Goal: Task Accomplishment & Management: Manage account settings

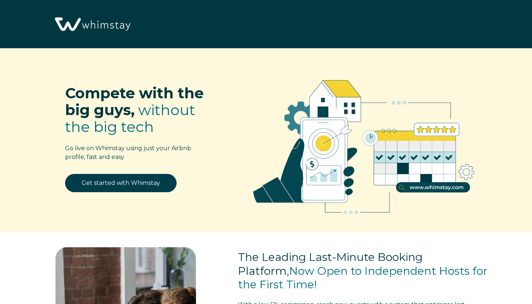
select select "KH"
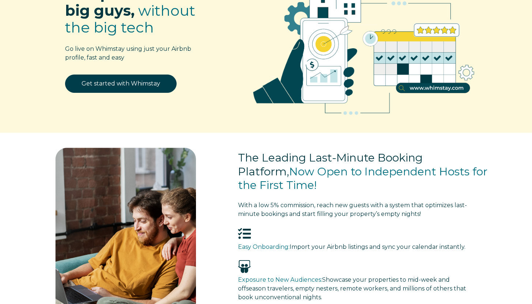
scroll to position [103, 0]
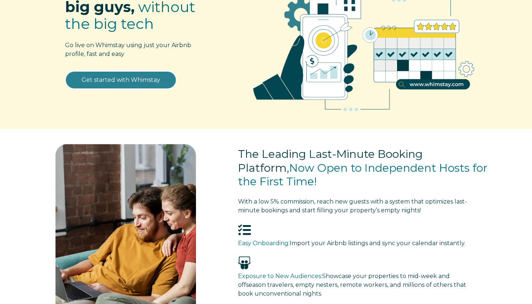
click at [149, 80] on link "Get started with Whimstay" at bounding box center [121, 80] width 112 height 18
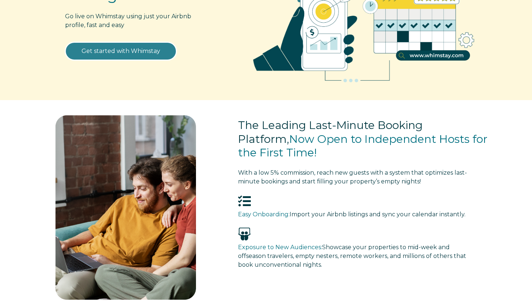
scroll to position [137, 0]
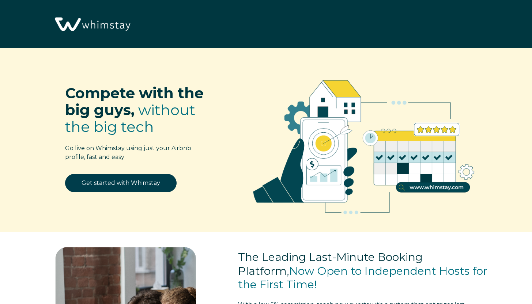
scroll to position [880, 0]
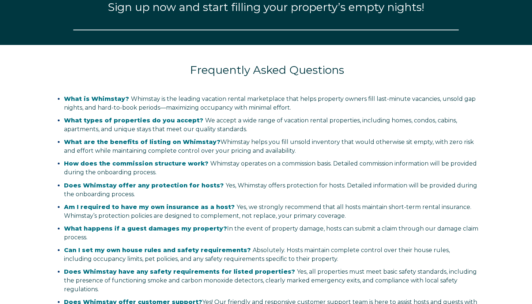
select select "KH"
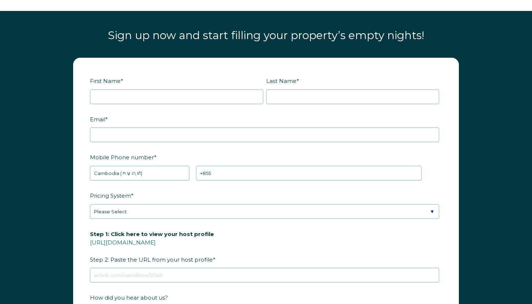
scroll to position [852, 0]
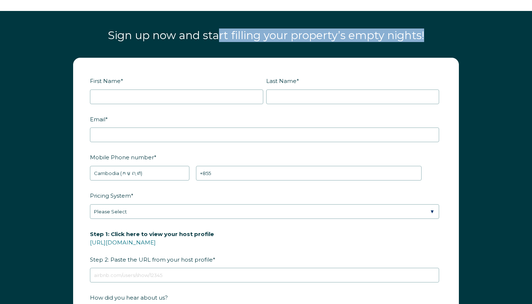
drag, startPoint x: 220, startPoint y: 32, endPoint x: 344, endPoint y: 42, distance: 124.9
click at [328, 42] on div "Sign up now and start filling your property’s empty nights!" at bounding box center [266, 38] width 461 height 25
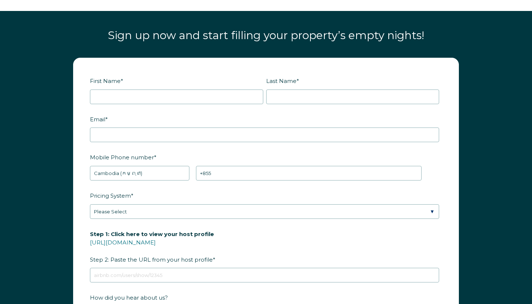
click at [348, 42] on div "Sign up now and start filling your property’s empty nights!" at bounding box center [266, 38] width 461 height 25
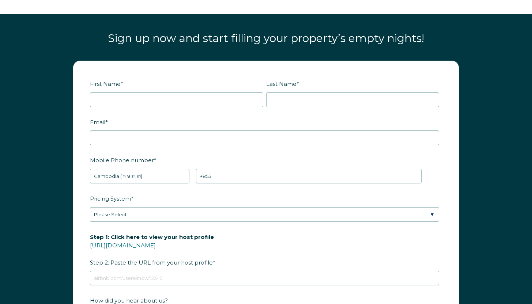
scroll to position [819, 0]
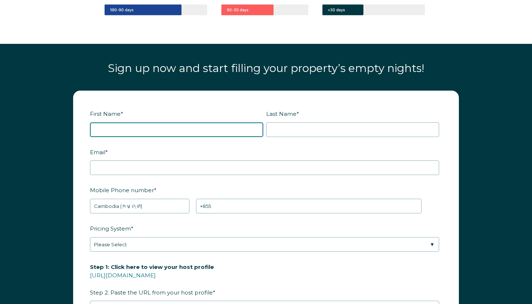
click at [191, 128] on input "First Name *" at bounding box center [176, 130] width 173 height 15
type input "Nathan"
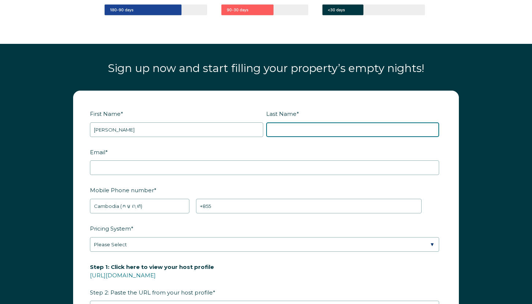
click at [299, 126] on input "Last Name *" at bounding box center [352, 130] width 173 height 15
click at [315, 133] on input "Mitch" at bounding box center [352, 130] width 173 height 15
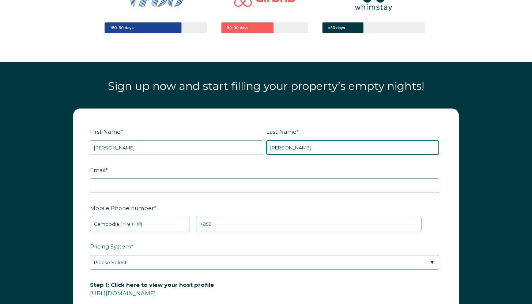
scroll to position [804, 0]
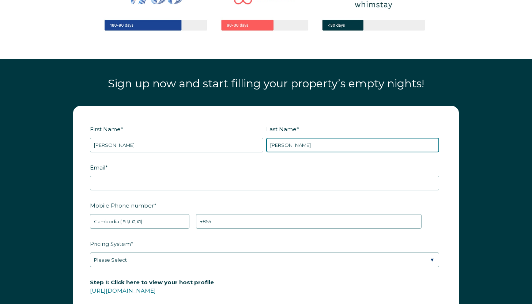
type input "Mitchell"
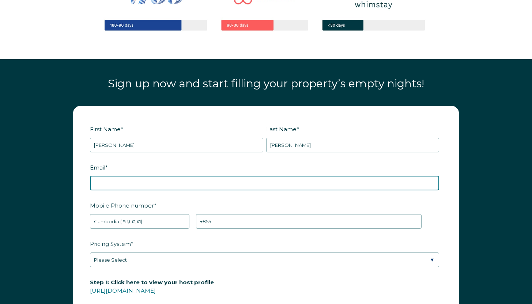
click at [180, 181] on input "Email *" at bounding box center [264, 183] width 349 height 15
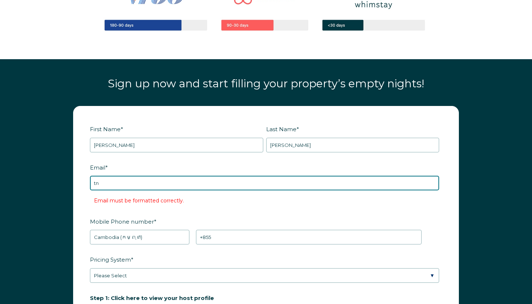
type input "tn"
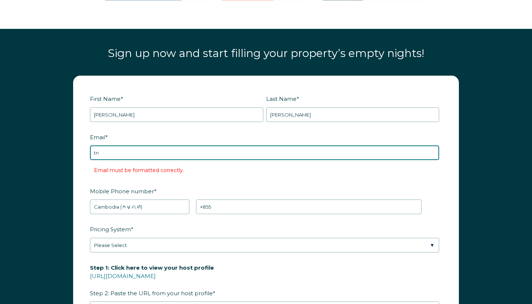
scroll to position [836, 0]
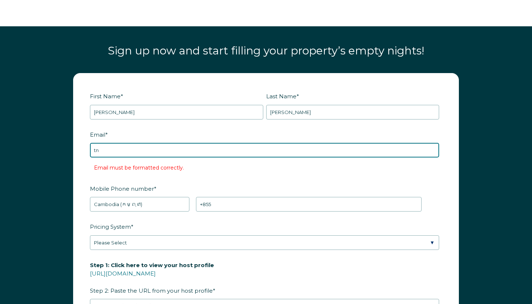
drag, startPoint x: 115, startPoint y: 149, endPoint x: 93, endPoint y: 148, distance: 22.7
click at [93, 148] on input "tn" at bounding box center [264, 150] width 349 height 15
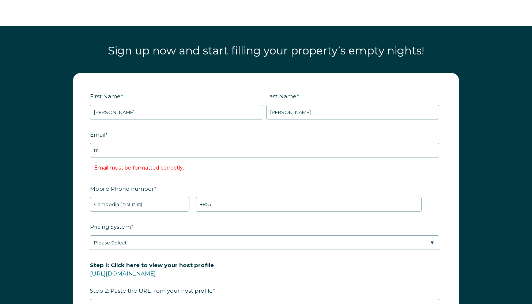
click at [160, 132] on label "Email *" at bounding box center [266, 134] width 352 height 13
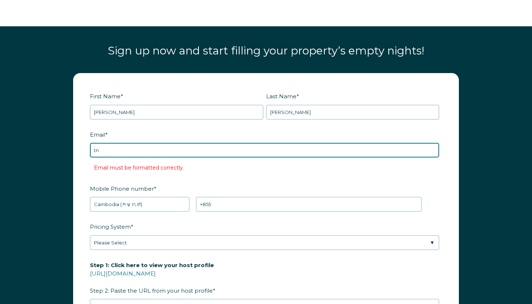
click at [160, 143] on input "tn" at bounding box center [264, 150] width 349 height 15
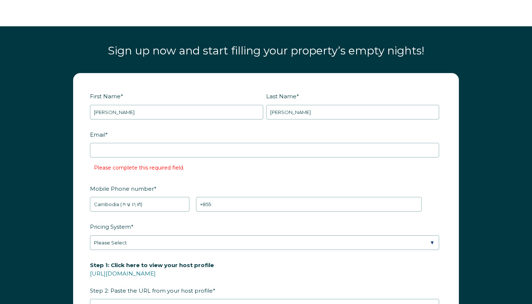
click at [158, 189] on label "Mobile Phone number *" at bounding box center [266, 189] width 352 height 13
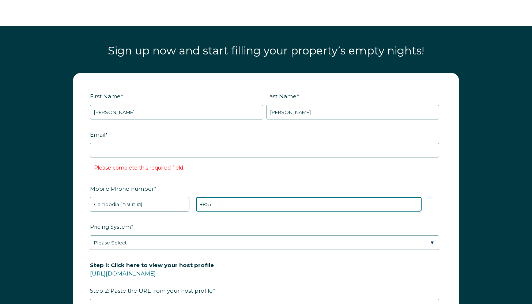
click at [196, 197] on input "+855" at bounding box center [309, 204] width 226 height 15
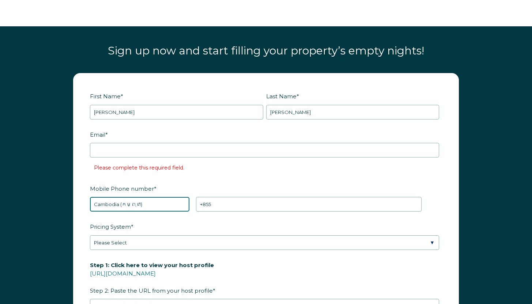
click at [156, 199] on select "* Afghanistan (‫افغانستان‬‎) Albania (Shqipëri) Algeria (‫الجزائر‬‎) American S…" at bounding box center [140, 204] width 100 height 15
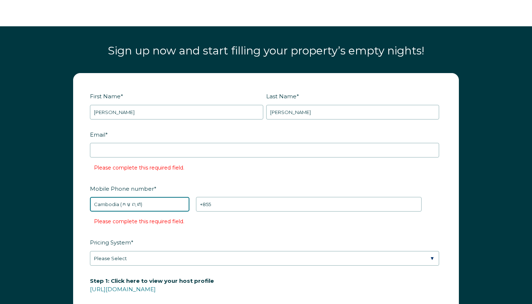
select select "US"
click at [90, 197] on select "* Afghanistan (‫افغانستان‬‎) Albania (Shqipëri) Algeria (‫الجزائر‬‎) American S…" at bounding box center [140, 204] width 100 height 15
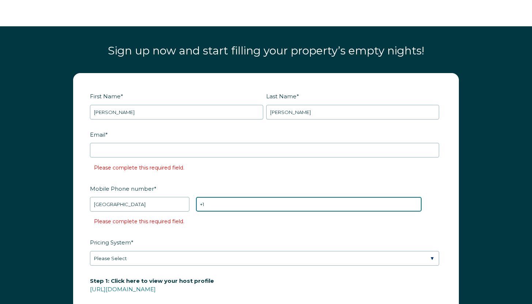
click at [220, 208] on input "+1" at bounding box center [309, 204] width 226 height 15
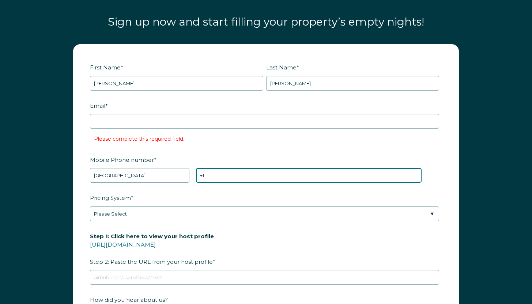
scroll to position [867, 0]
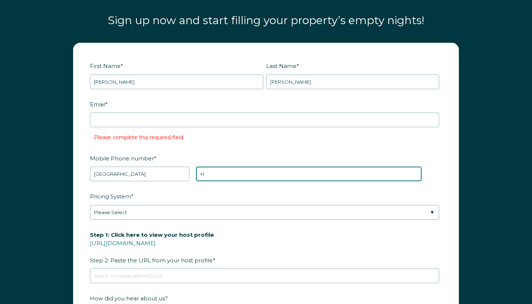
paste input "(276)971-6323"
type input "+1 (276)971-6323"
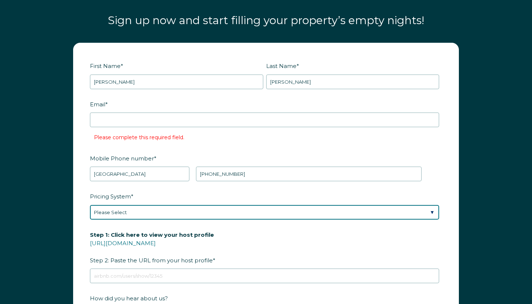
click at [210, 211] on select "Please Select Manual Airbnb Smart Pricing PriceLabs Wheelhouse Beyond Pricing 3…" at bounding box center [264, 212] width 349 height 15
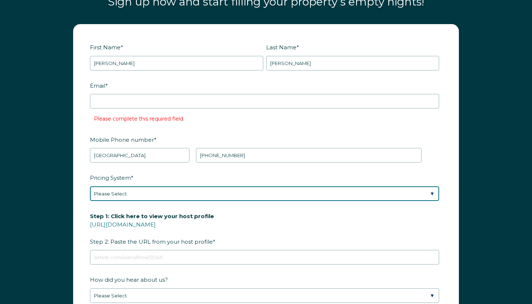
scroll to position [883, 0]
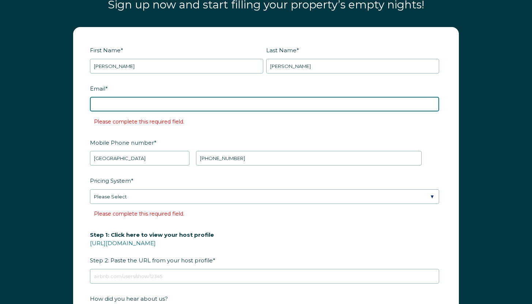
click at [163, 104] on input "Email *" at bounding box center [264, 104] width 349 height 15
type input "[EMAIL_ADDRESS][DOMAIN_NAME]"
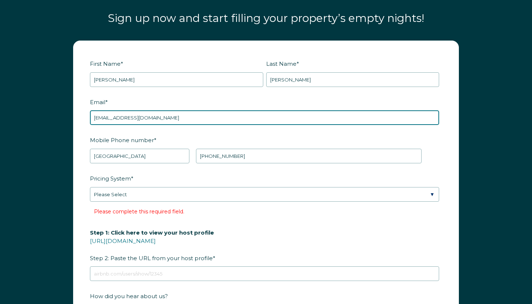
scroll to position [869, 0]
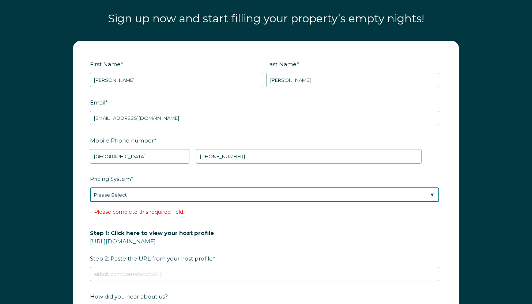
click at [229, 191] on select "Please Select Manual Airbnb Smart Pricing PriceLabs Wheelhouse Beyond Pricing 3…" at bounding box center [264, 195] width 349 height 15
click at [195, 192] on select "Please Select Manual Airbnb Smart Pricing PriceLabs Wheelhouse Beyond Pricing 3…" at bounding box center [264, 195] width 349 height 15
select select "PriceLabs"
click at [90, 188] on select "Please Select Manual Airbnb Smart Pricing PriceLabs Wheelhouse Beyond Pricing 3…" at bounding box center [264, 195] width 349 height 15
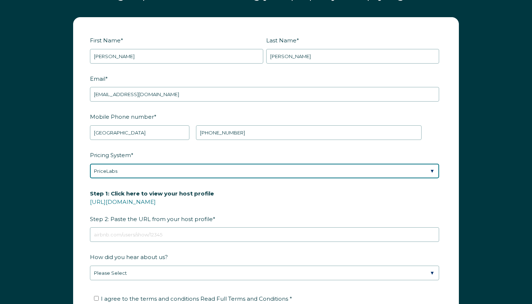
scroll to position [893, 0]
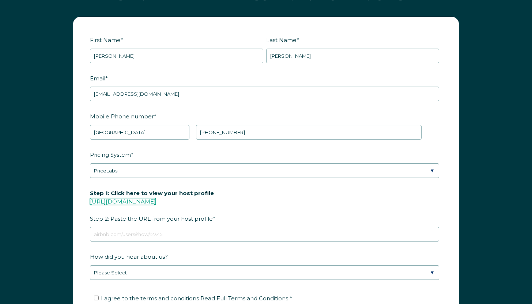
click at [156, 200] on link "https://www.airbnb.com/users/show/" at bounding box center [123, 201] width 66 height 7
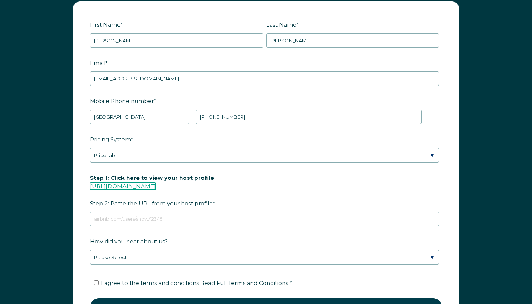
scroll to position [909, 0]
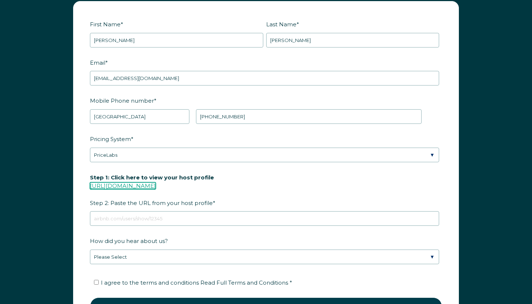
click at [156, 185] on link "https://www.airbnb.com/users/show/" at bounding box center [123, 186] width 66 height 7
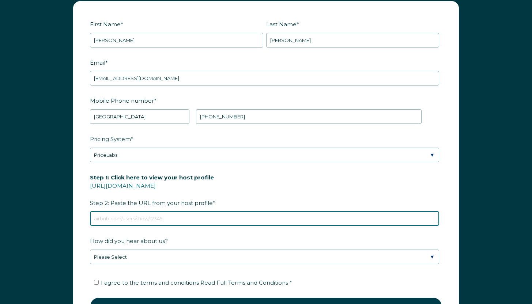
click at [187, 220] on input "Step 1: Click here to view your host profile https://www.airbnb.com/users/show/…" at bounding box center [264, 218] width 349 height 15
paste input "https://www.airbnb.com/users/show/73628223"
type input "https://www.airbnb.com/users/show/73628223"
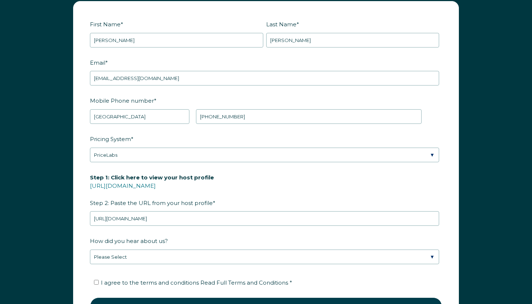
click at [309, 192] on label "Step 1: Click here to view your host profile https://www.airbnb.com/users/show/…" at bounding box center [266, 190] width 352 height 38
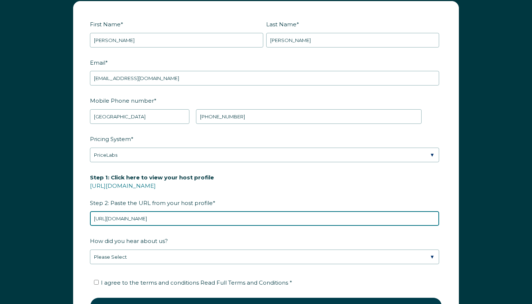
click at [309, 211] on input "https://www.airbnb.com/users/show/73628223" at bounding box center [264, 218] width 349 height 15
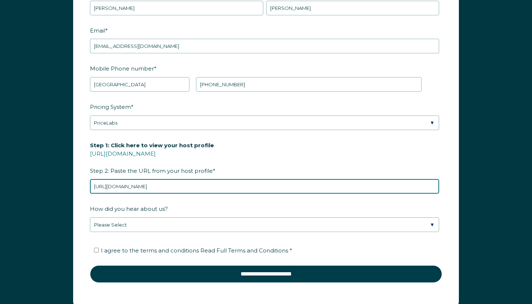
scroll to position [948, 0]
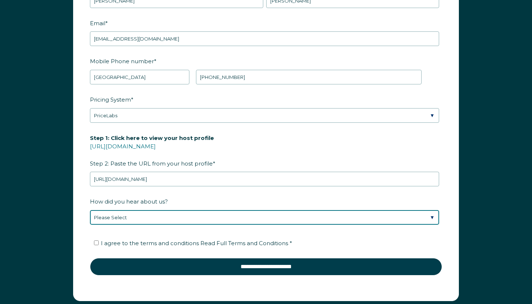
click at [274, 214] on select "Please Select Discovered Whimstay at an event or conference Found Whimstay thro…" at bounding box center [264, 217] width 349 height 15
click at [90, 210] on select "Please Select Discovered Whimstay at an event or conference Found Whimstay thro…" at bounding box center [264, 217] width 349 height 15
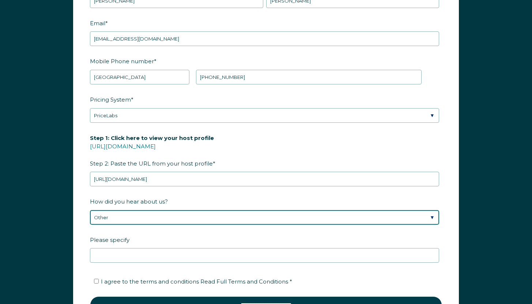
click at [285, 220] on select "Please Select Discovered Whimstay at an event or conference Found Whimstay thro…" at bounding box center [264, 217] width 349 height 15
select select "Whimstay Sales"
click at [90, 210] on select "Please Select Discovered Whimstay at an event or conference Found Whimstay thro…" at bounding box center [264, 217] width 349 height 15
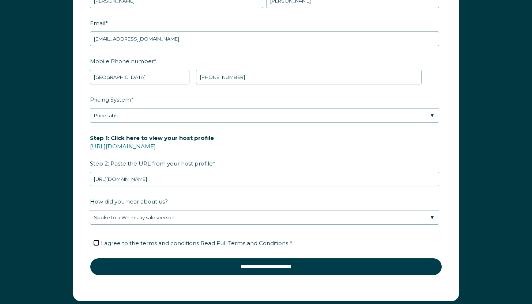
click at [96, 241] on input "I agree to the terms and conditions Read Full Terms and Conditions *" at bounding box center [96, 243] width 5 height 5
checkbox input "true"
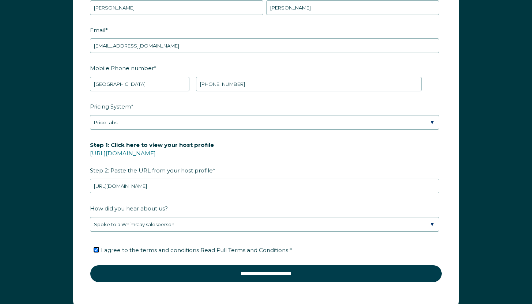
scroll to position [974, 0]
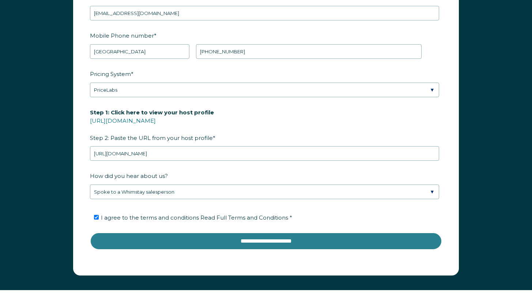
click at [301, 241] on input "**********" at bounding box center [266, 242] width 352 height 18
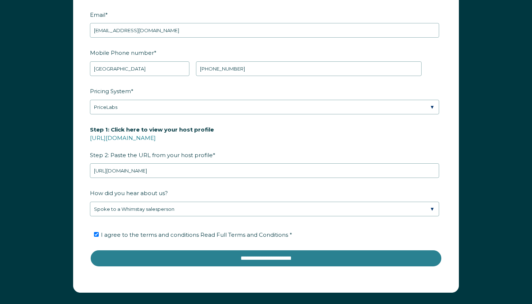
scroll to position [956, 0]
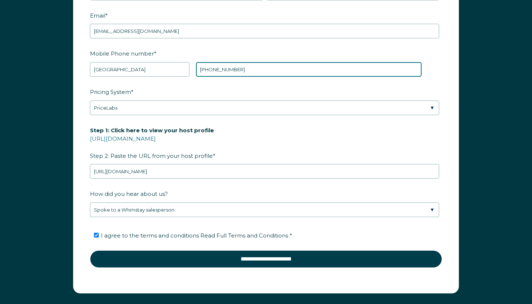
click at [211, 69] on input "+1 (276)971-6323" at bounding box center [309, 69] width 226 height 15
click at [217, 71] on input "+1 (276)971-6323" at bounding box center [309, 69] width 226 height 15
type input "+1 2769716323"
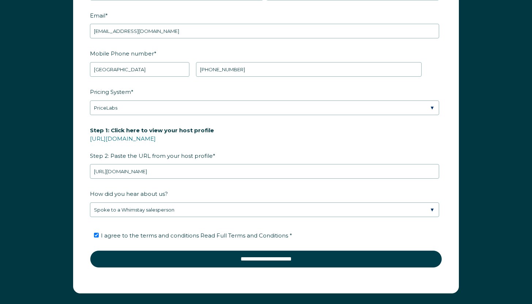
click at [231, 80] on fieldset "Mobile Phone number * * Afghanistan (‫افغانستان‬‎) Albania (Shqipëri) Algeria (…" at bounding box center [266, 66] width 352 height 38
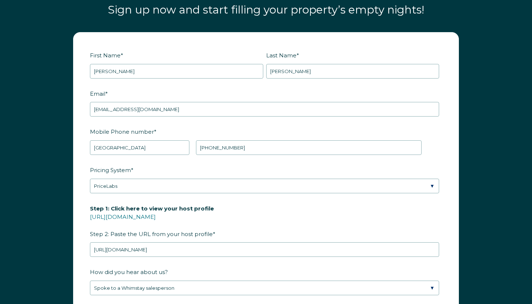
scroll to position [929, 0]
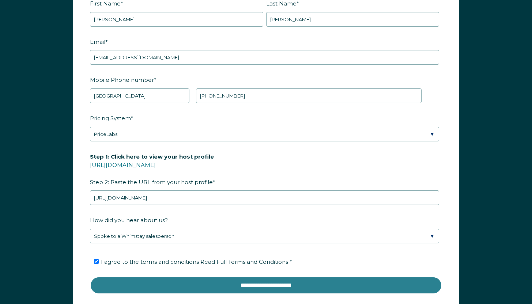
click at [270, 288] on input "**********" at bounding box center [266, 286] width 352 height 18
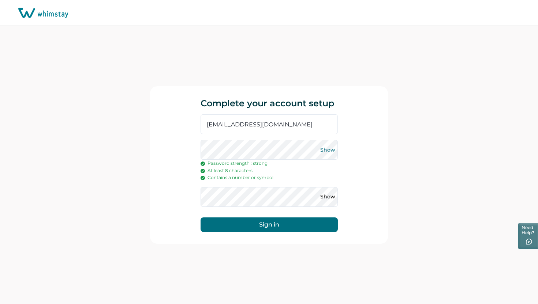
click at [324, 149] on button "Show" at bounding box center [328, 150] width 12 height 12
click at [329, 197] on button "Show" at bounding box center [328, 197] width 12 height 12
click at [299, 224] on button "Sign in" at bounding box center [269, 225] width 137 height 15
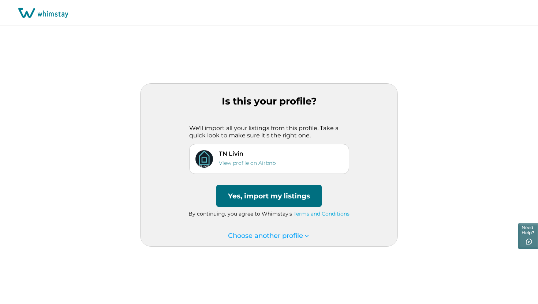
click at [269, 199] on button "Yes, import my listings" at bounding box center [268, 196] width 105 height 22
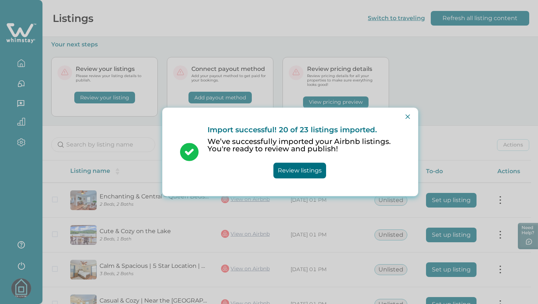
click at [300, 172] on button "Review listings" at bounding box center [299, 171] width 53 height 16
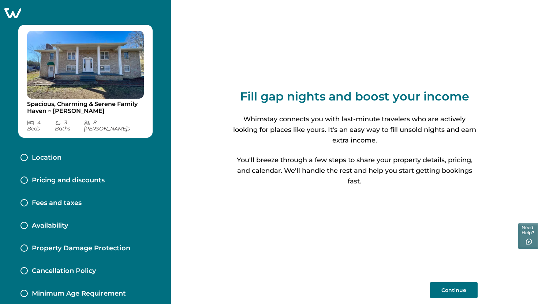
click at [38, 154] on p "Location" at bounding box center [47, 158] width 30 height 8
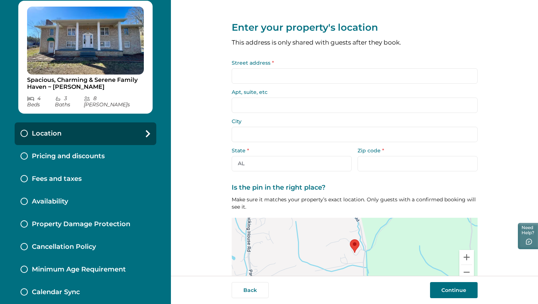
scroll to position [25, 0]
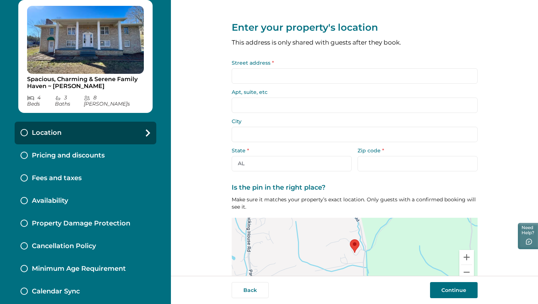
click at [85, 154] on p "Pricing and discounts" at bounding box center [68, 156] width 73 height 8
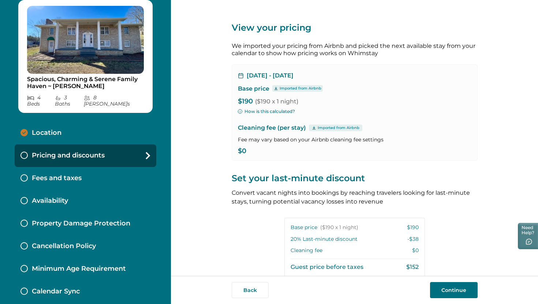
click at [68, 130] on div "Location" at bounding box center [86, 133] width 142 height 23
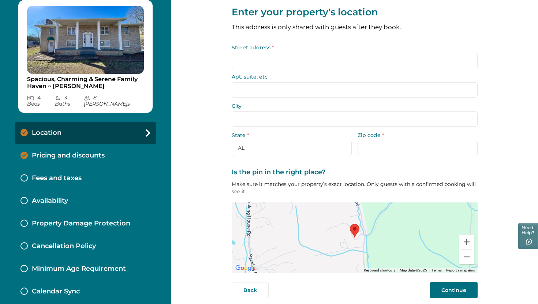
scroll to position [16, 0]
click at [265, 58] on input "Street address *" at bounding box center [355, 60] width 246 height 15
paste input "531 Bancroft Chapel Road"
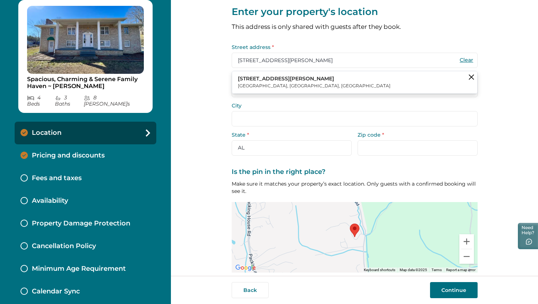
click at [302, 86] on p "Kingsport, TN, USA" at bounding box center [314, 85] width 153 height 7
click at [293, 79] on p "531 Bancroft Chapel Road" at bounding box center [314, 78] width 153 height 7
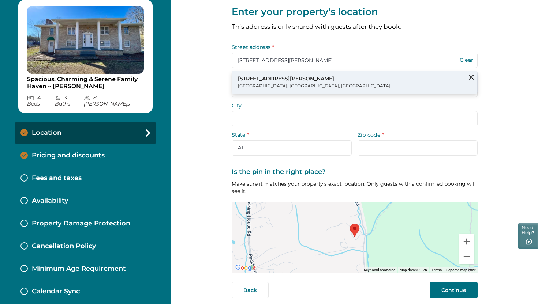
type input "531 Bancroft Chapel Rd"
type input "Kingsport"
select select "TN"
type input "37660"
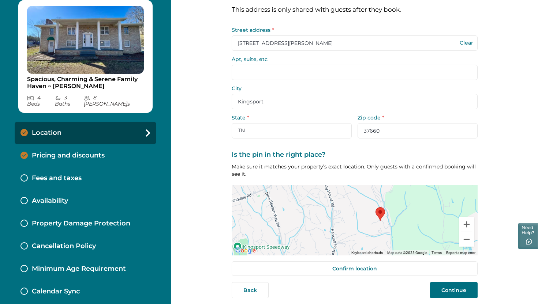
scroll to position [31, 0]
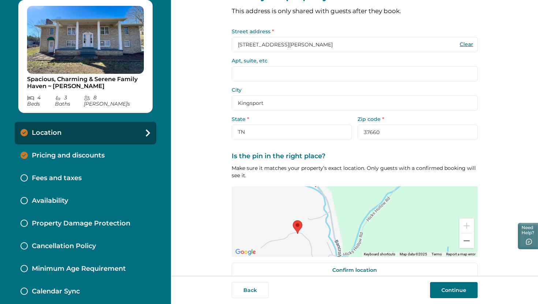
drag, startPoint x: 325, startPoint y: 212, endPoint x: 405, endPoint y: 173, distance: 89.2
click at [405, 172] on div "Is the pin in the right place? Make sure it matches your property’s exact locat…" at bounding box center [355, 205] width 246 height 105
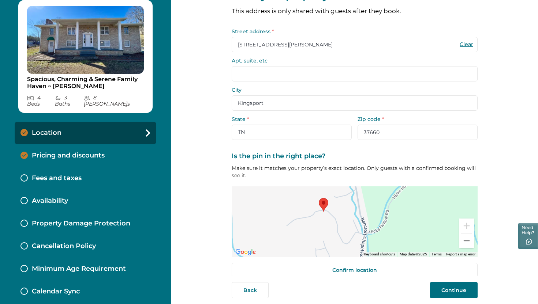
drag, startPoint x: 352, startPoint y: 214, endPoint x: 369, endPoint y: 201, distance: 21.4
click at [368, 201] on div at bounding box center [355, 222] width 246 height 71
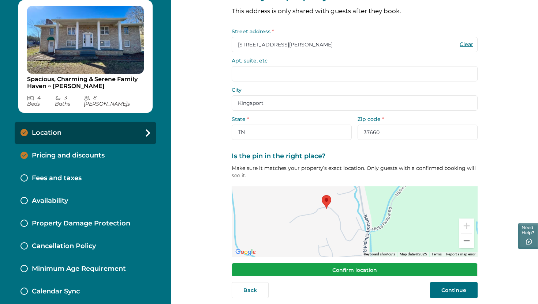
click at [397, 267] on button "Confirm location" at bounding box center [355, 270] width 246 height 15
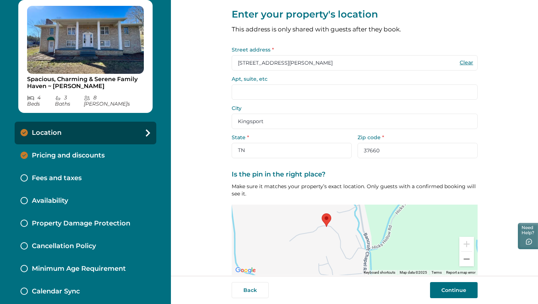
scroll to position [0, 0]
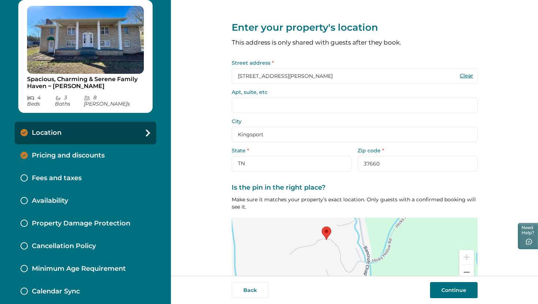
click at [441, 290] on button "Continue" at bounding box center [454, 290] width 48 height 16
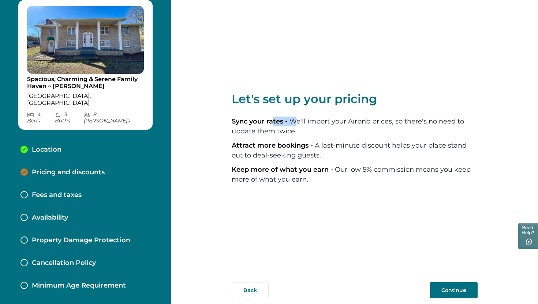
drag, startPoint x: 271, startPoint y: 122, endPoint x: 306, endPoint y: 122, distance: 34.4
click at [306, 122] on li "Sync your rates - We'll import your Airbnb prices, so there's no need to update…" at bounding box center [355, 127] width 246 height 20
click at [344, 128] on li "Sync your rates - We'll import your Airbnb prices, so there's no need to update…" at bounding box center [355, 127] width 246 height 20
click at [445, 291] on button "Continue" at bounding box center [454, 290] width 48 height 16
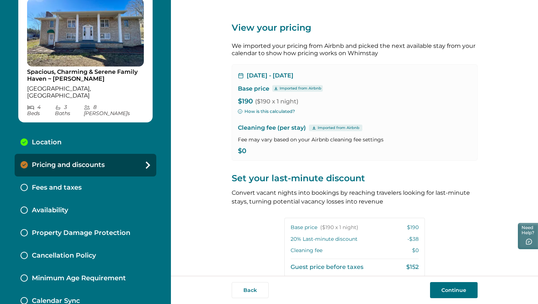
scroll to position [34, 0]
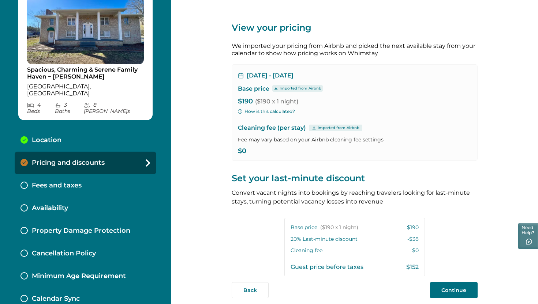
click at [66, 177] on div "Fees and taxes" at bounding box center [86, 186] width 142 height 23
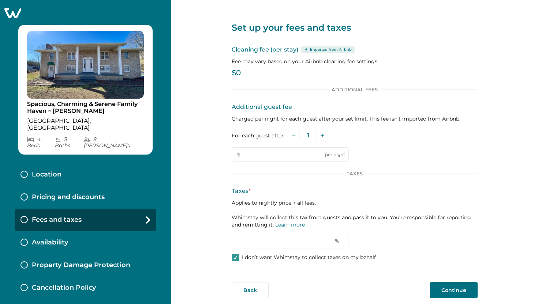
type input "0"
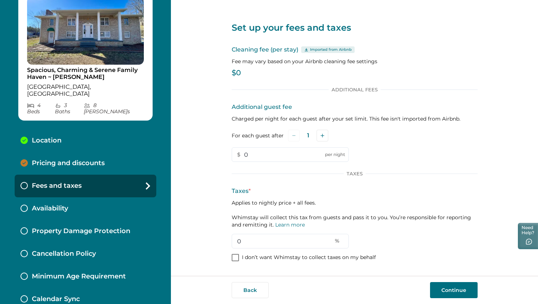
scroll to position [34, 0]
click at [65, 205] on p "Availability" at bounding box center [50, 209] width 36 height 8
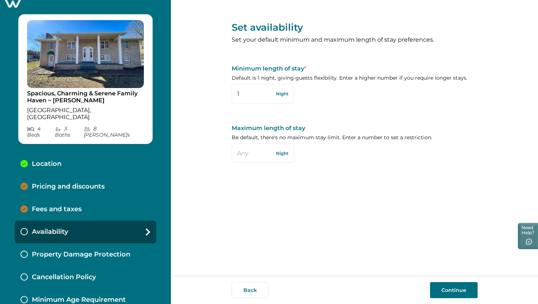
scroll to position [34, 0]
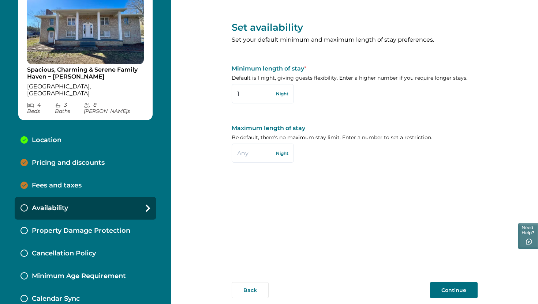
click at [79, 159] on p "Pricing and discounts" at bounding box center [68, 163] width 73 height 8
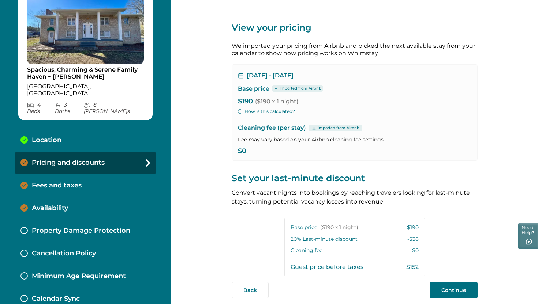
click at [248, 152] on p "$0" at bounding box center [354, 151] width 233 height 7
click at [247, 152] on p "$0" at bounding box center [354, 151] width 233 height 7
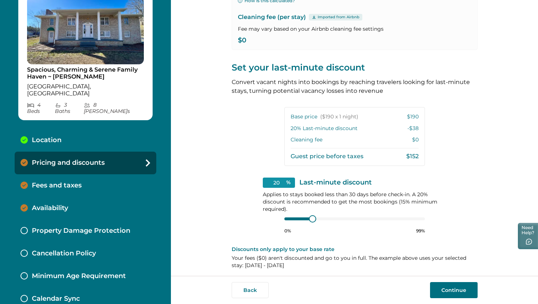
scroll to position [114, 0]
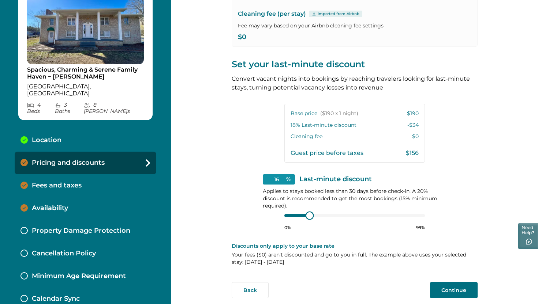
type input "15"
click at [266, 216] on div "15 % Last-minute discount Applies to stays booked less than 30 days before chec…" at bounding box center [355, 203] width 184 height 56
click at [272, 214] on div "15 % Last-minute discount Applies to stays booked less than 30 days before chec…" at bounding box center [355, 203] width 184 height 56
click at [274, 215] on div "15 % Last-minute discount Applies to stays booked less than 30 days before chec…" at bounding box center [355, 203] width 184 height 56
click at [458, 291] on button "Continue" at bounding box center [454, 290] width 48 height 16
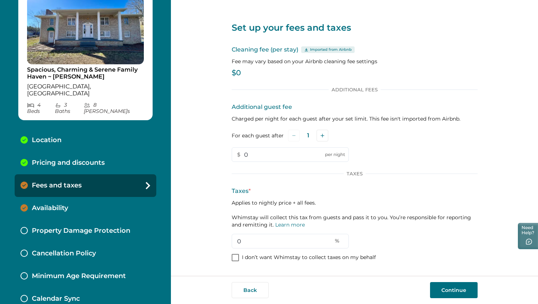
click at [96, 159] on p "Pricing and discounts" at bounding box center [68, 163] width 73 height 8
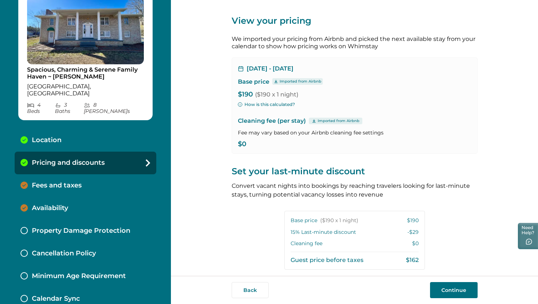
scroll to position [9, 0]
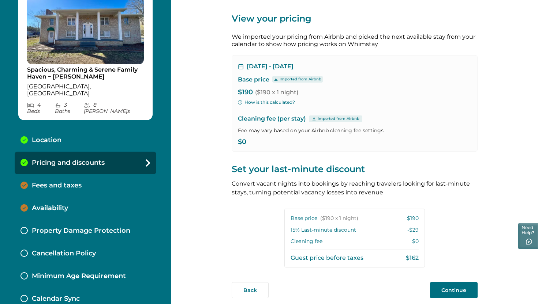
click at [44, 182] on p "Fees and taxes" at bounding box center [57, 186] width 50 height 8
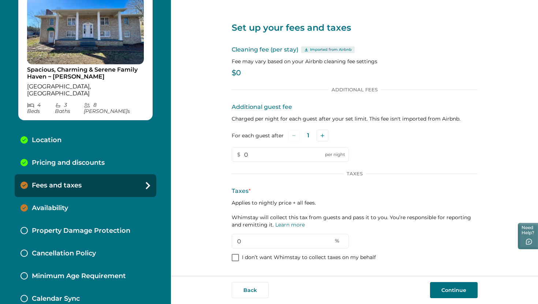
click at [252, 66] on div "Cleaning fee (per stay) Imported from Airbnb Fee may vary based on your Airbnb …" at bounding box center [355, 62] width 246 height 34
click at [245, 72] on p "$0" at bounding box center [355, 73] width 246 height 7
click at [270, 152] on input "0" at bounding box center [290, 154] width 117 height 15
click at [378, 145] on div "Additional guest fee Charged per night for each guest after your set limit. Thi…" at bounding box center [355, 132] width 246 height 59
click at [97, 159] on p "Pricing and discounts" at bounding box center [68, 163] width 73 height 8
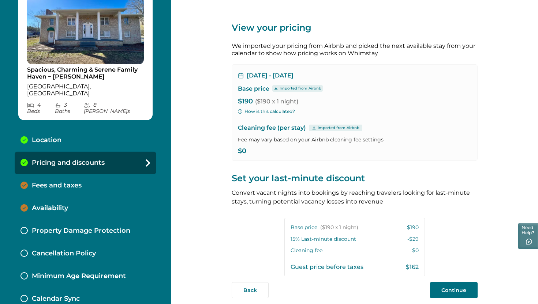
click at [265, 146] on div "Cleaning fee (per stay) Imported from Airbnb Fee may vary based on your Airbnb …" at bounding box center [354, 139] width 233 height 31
click at [241, 149] on p "$0" at bounding box center [354, 151] width 233 height 7
click at [337, 120] on div "Oct 29, 2025 - Oct 30, 2025 Base price Imported from Airbnb $190 ($190 x 1 nigh…" at bounding box center [355, 112] width 246 height 97
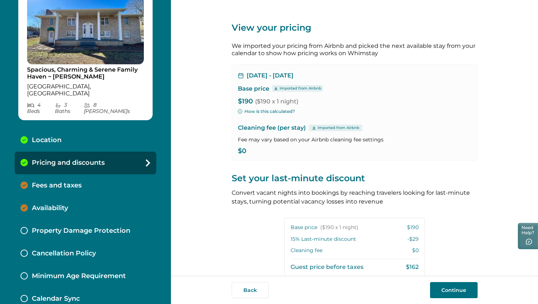
click at [351, 146] on div "Cleaning fee (per stay) Imported from Airbnb Fee may vary based on your Airbnb …" at bounding box center [354, 139] width 233 height 31
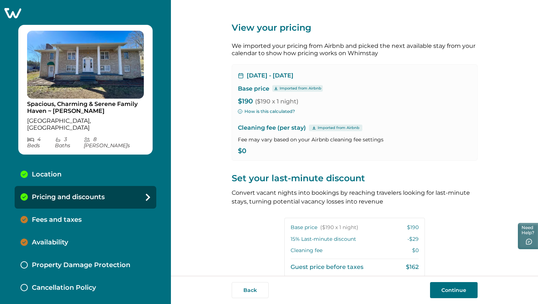
click at [259, 149] on p "$0" at bounding box center [354, 151] width 233 height 7
click at [250, 151] on p "$0" at bounding box center [354, 151] width 233 height 7
click at [14, 13] on icon at bounding box center [13, 12] width 18 height 11
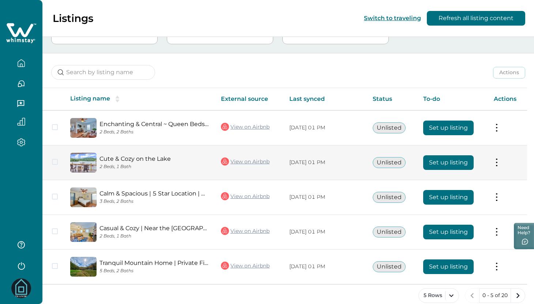
scroll to position [83, 0]
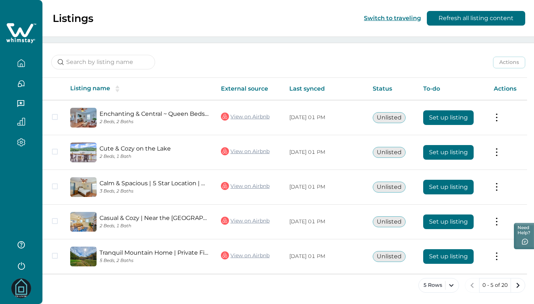
click at [21, 62] on icon "button" at bounding box center [21, 63] width 8 height 8
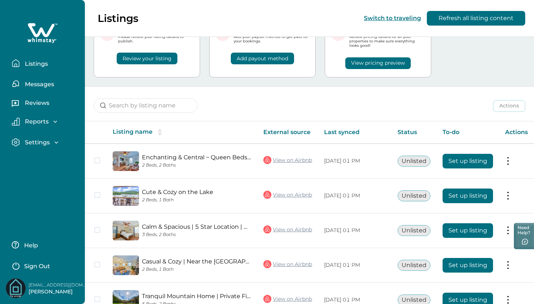
scroll to position [0, 0]
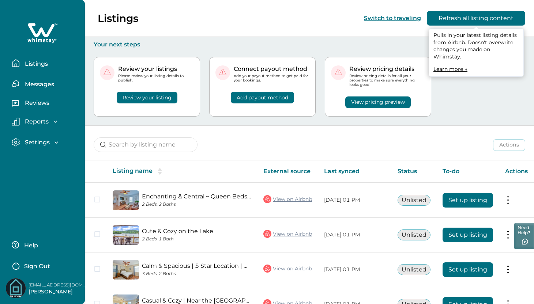
click at [480, 18] on button "Refresh all listing content" at bounding box center [476, 18] width 98 height 15
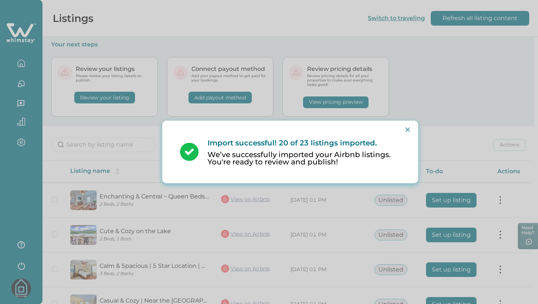
click at [357, 157] on p "We’ve successfully imported your Airbnb listings. You're ready to review and pu…" at bounding box center [303, 158] width 193 height 15
click at [408, 128] on icon "Close" at bounding box center [407, 130] width 4 height 4
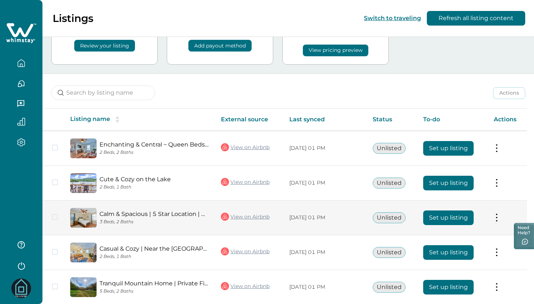
scroll to position [83, 0]
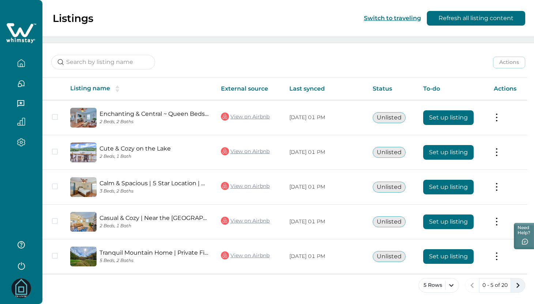
click at [518, 288] on icon "next page" at bounding box center [518, 286] width 10 height 10
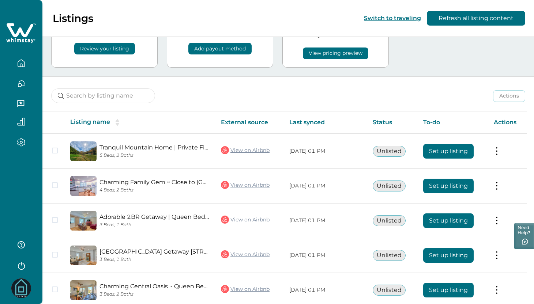
scroll to position [83, 0]
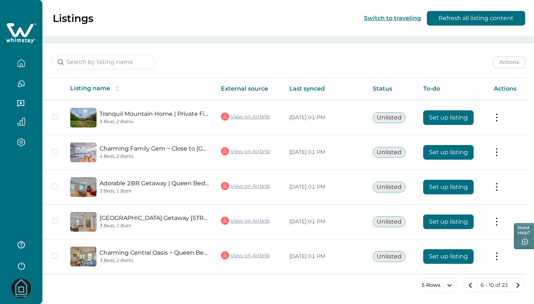
click at [518, 288] on icon "next page" at bounding box center [518, 286] width 10 height 10
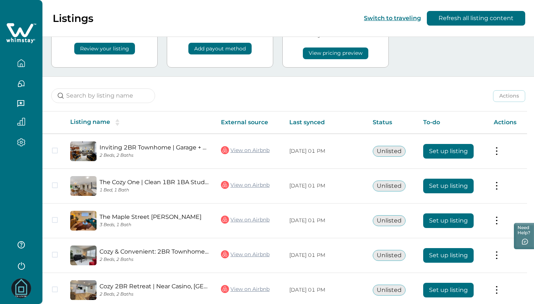
scroll to position [83, 0]
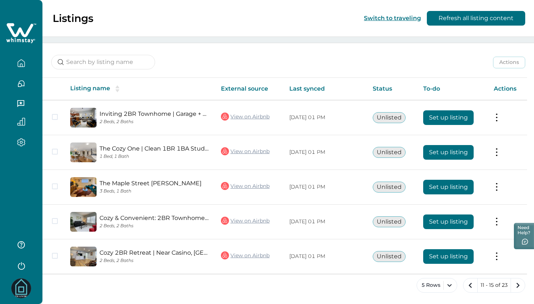
click at [518, 288] on icon "next page" at bounding box center [518, 286] width 10 height 10
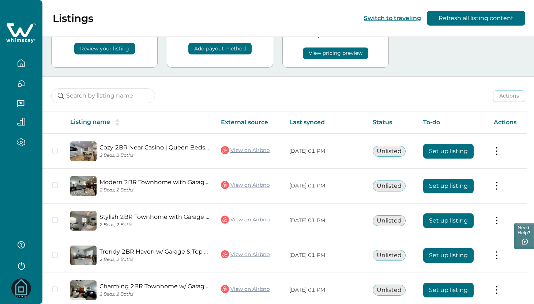
scroll to position [83, 0]
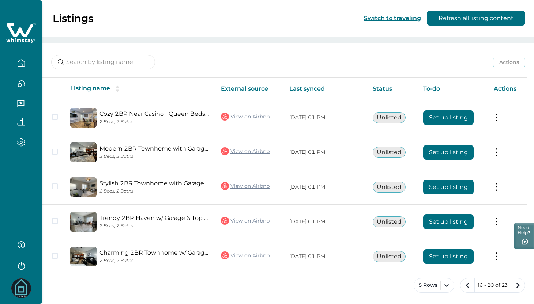
click at [518, 288] on icon "next page" at bounding box center [518, 286] width 10 height 10
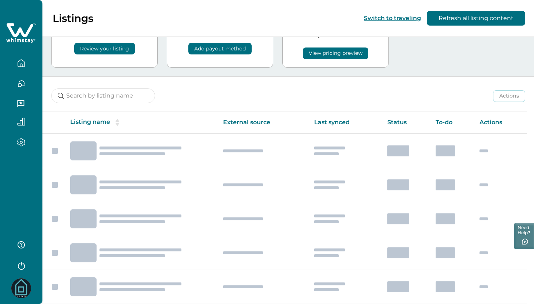
scroll to position [14, 0]
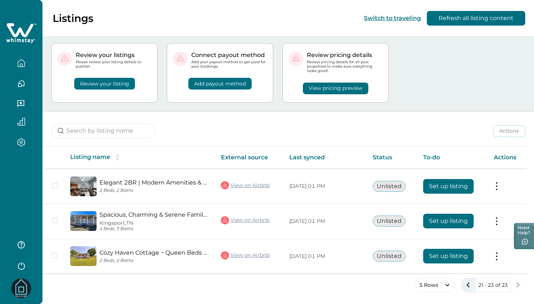
click at [472, 286] on icon "previous page" at bounding box center [468, 285] width 10 height 10
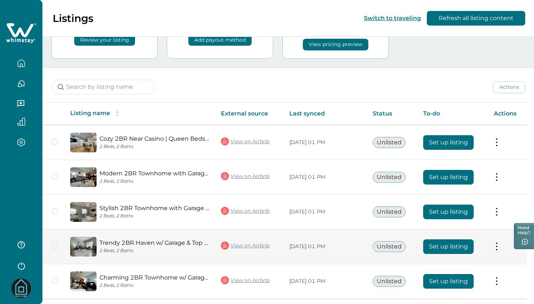
scroll to position [83, 0]
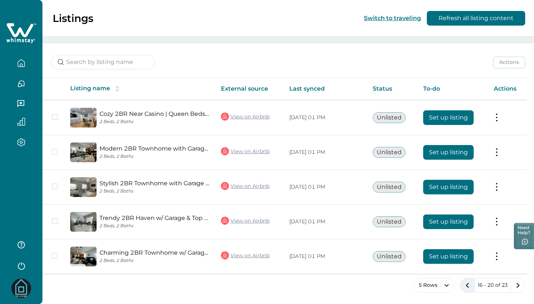
click at [472, 288] on icon "previous page" at bounding box center [467, 286] width 10 height 10
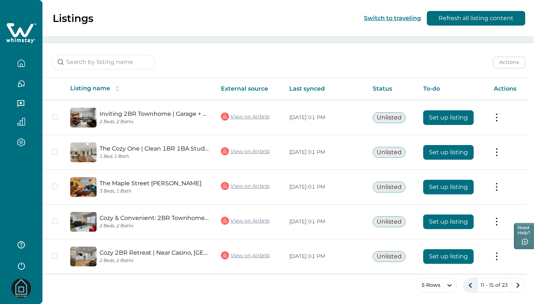
click at [469, 285] on icon "previous page" at bounding box center [470, 286] width 10 height 10
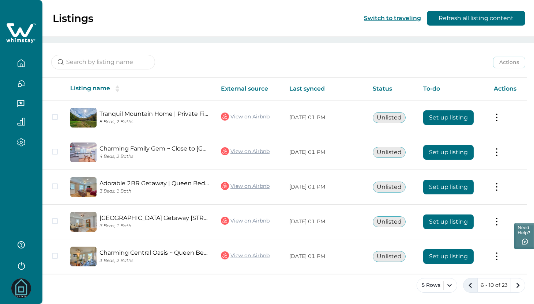
click at [469, 283] on icon "previous page" at bounding box center [470, 286] width 10 height 10
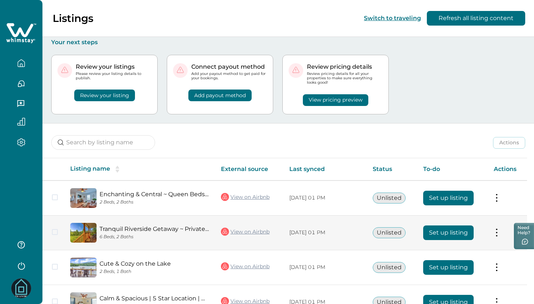
scroll to position [3, 0]
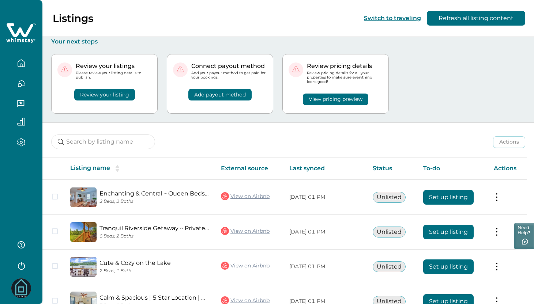
click at [332, 100] on button "View pricing preview" at bounding box center [335, 100] width 65 height 12
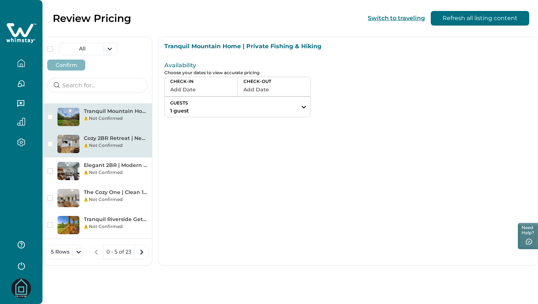
click at [122, 154] on div "Cozy 2BR Retreat | Near Casino, Queen Beds, Parki Not Confirmed" at bounding box center [97, 144] width 109 height 27
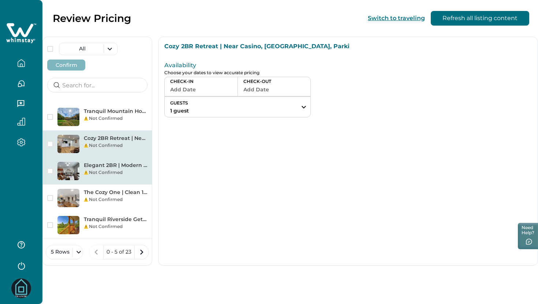
click at [120, 177] on div "Elegant 2BR | Modern Amenities & Convenient Flair Not Confirmed" at bounding box center [97, 171] width 109 height 27
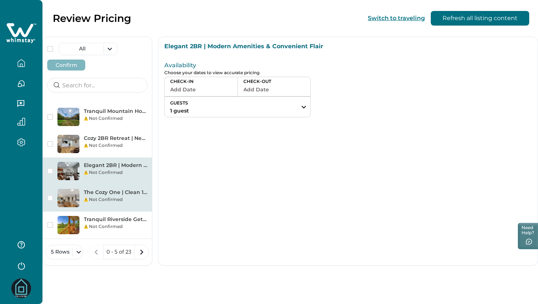
click at [121, 199] on div "Not Confirmed" at bounding box center [116, 199] width 64 height 7
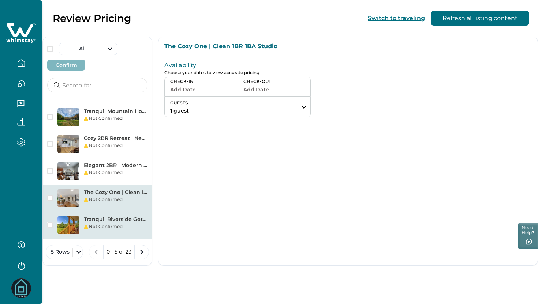
click at [118, 217] on p "Tranquil Riverside Getaway ~ Private Dock ~ Porch" at bounding box center [116, 219] width 64 height 7
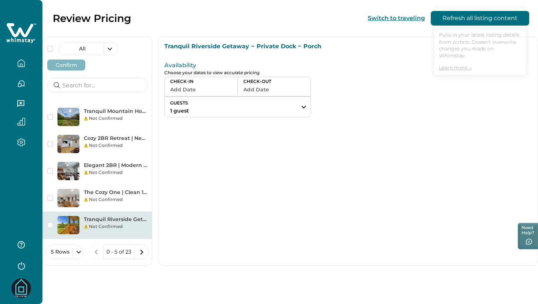
click at [457, 21] on button "Refresh all listing content" at bounding box center [480, 18] width 98 height 15
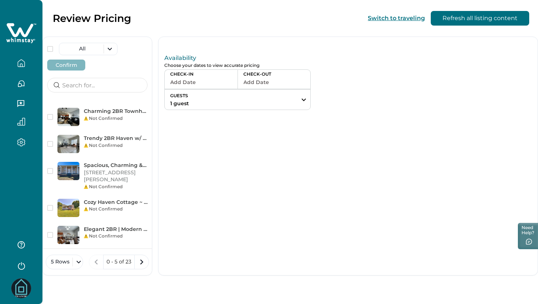
click at [20, 53] on div at bounding box center [21, 60] width 31 height 20
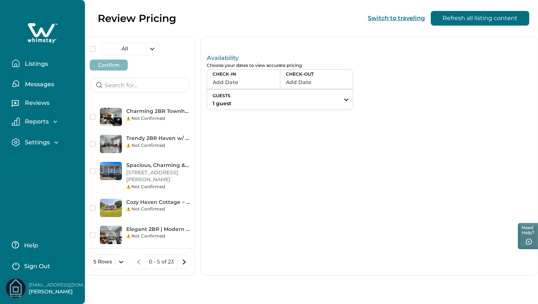
click at [26, 60] on button "Listings" at bounding box center [45, 63] width 67 height 15
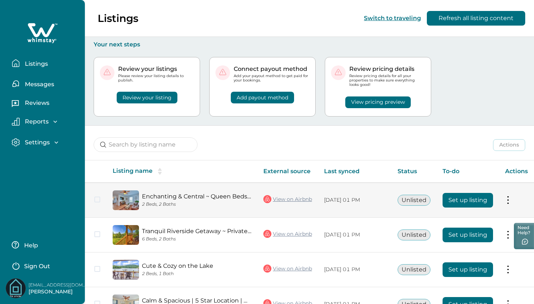
click at [97, 199] on tr "Enchanting & Central ~ Queen Beds ~ Deck ~ Parkin 2 Beds, 2 Baths View on Airbn…" at bounding box center [309, 200] width 449 height 35
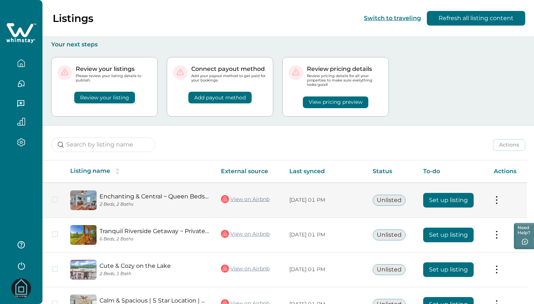
click at [56, 199] on span at bounding box center [55, 200] width 6 height 6
click at [56, 199] on polyline at bounding box center [54, 199] width 3 height 3
click at [22, 65] on icon "button" at bounding box center [21, 63] width 8 height 8
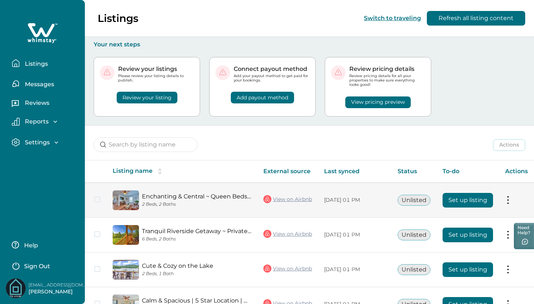
click at [38, 62] on p "Listings" at bounding box center [35, 63] width 25 height 7
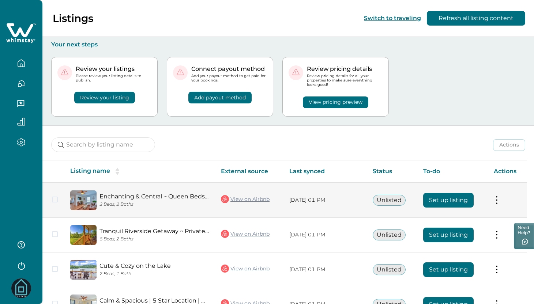
click at [151, 99] on div "Review your listing" at bounding box center [104, 93] width 94 height 21
click at [122, 94] on button "Review your listing" at bounding box center [104, 98] width 61 height 12
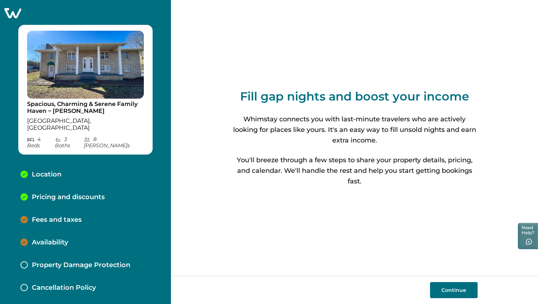
click at [56, 216] on p "Fees and taxes" at bounding box center [57, 220] width 50 height 8
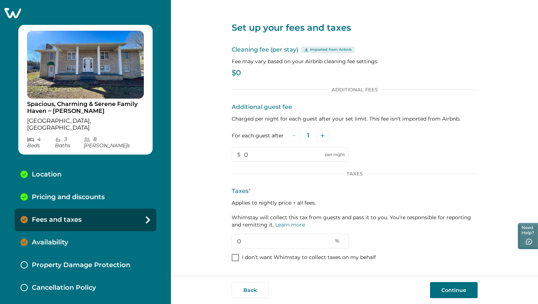
click at [92, 194] on p "Pricing and discounts" at bounding box center [68, 198] width 73 height 8
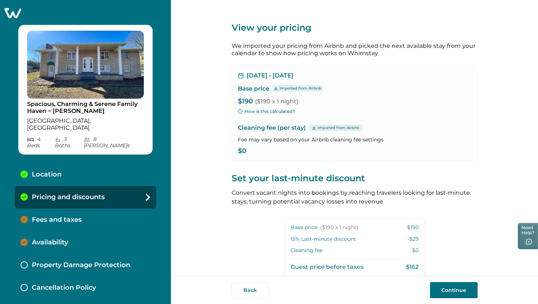
click at [249, 148] on p "$0" at bounding box center [354, 151] width 233 height 7
click at [301, 131] on p "Cleaning fee (per stay) Imported from Airbnb" at bounding box center [354, 128] width 233 height 9
click at [288, 150] on p "$0" at bounding box center [354, 151] width 233 height 7
click at [288, 151] on p "$0" at bounding box center [354, 151] width 233 height 7
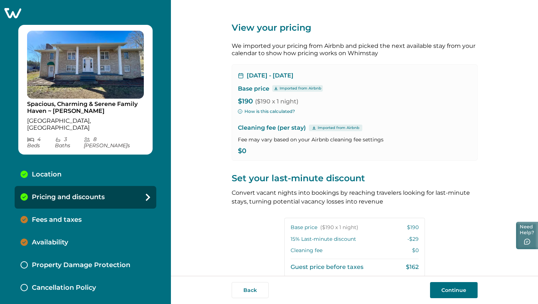
click at [523, 237] on button "Need Help?" at bounding box center [527, 235] width 22 height 27
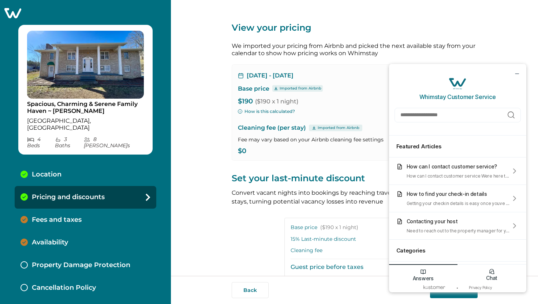
click at [490, 271] on icon "Chat icon" at bounding box center [491, 272] width 7 height 7
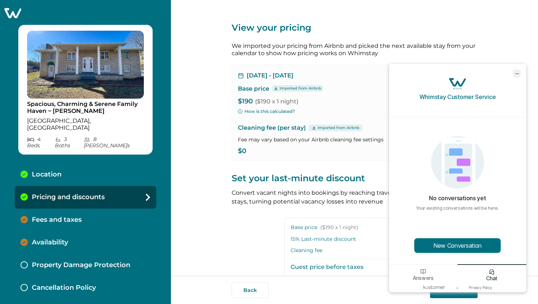
click at [515, 72] on icon "minimize chat widget" at bounding box center [516, 73] width 7 height 7
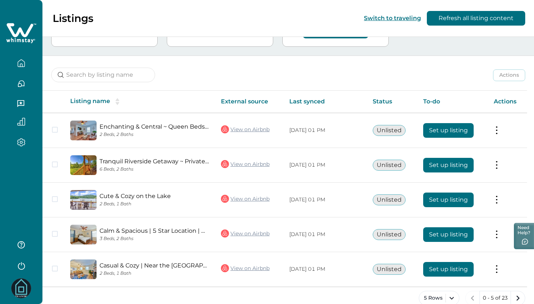
scroll to position [70, 0]
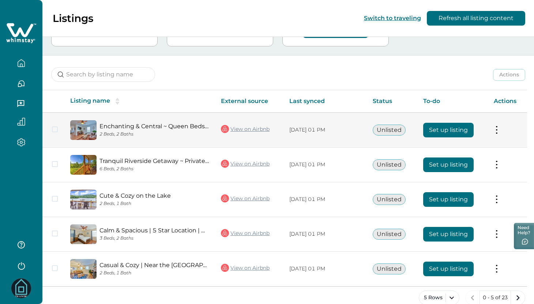
click at [500, 130] on button at bounding box center [497, 130] width 6 height 8
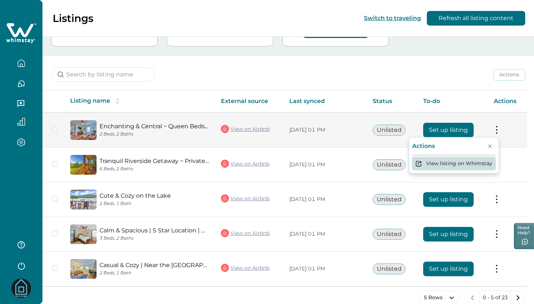
click at [470, 164] on button "View listing on Whimstay" at bounding box center [454, 164] width 84 height 14
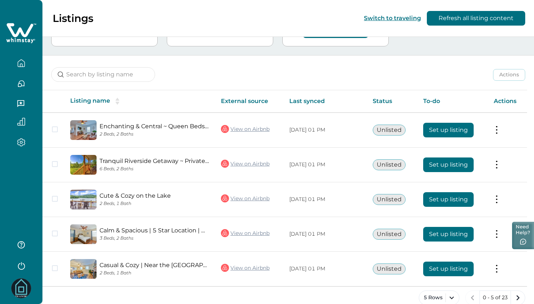
click at [522, 235] on button "Need Help?" at bounding box center [523, 235] width 22 height 27
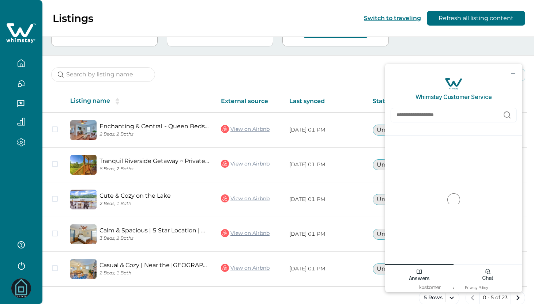
click at [486, 276] on p "Chat" at bounding box center [487, 278] width 11 height 6
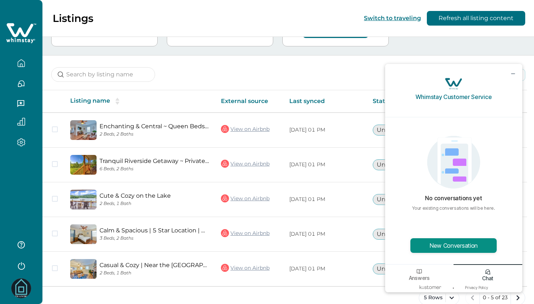
click at [465, 244] on button "New Conversation" at bounding box center [454, 246] width 86 height 15
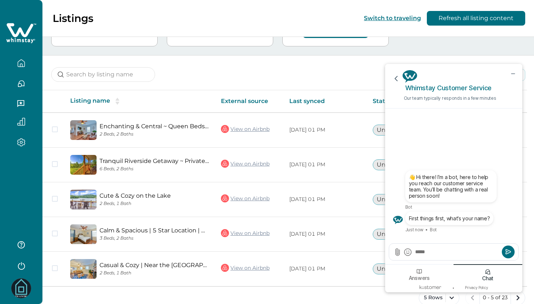
type textarea "******"
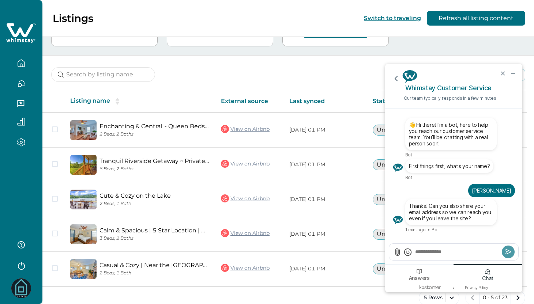
click at [453, 250] on textarea "Send a message" at bounding box center [458, 251] width 86 height 7
paste textarea "**********"
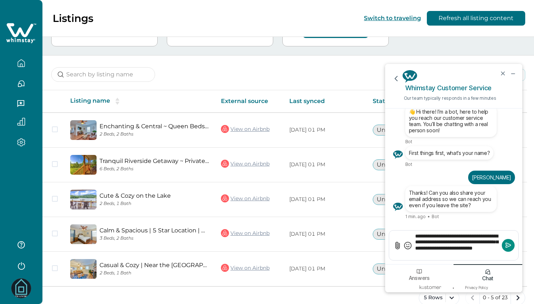
click at [505, 248] on icon "Submit" at bounding box center [508, 245] width 7 height 7
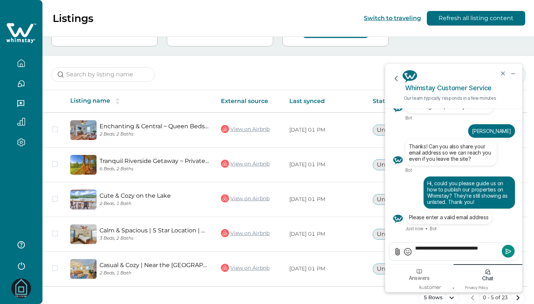
type textarea "**********"
click at [505, 251] on icon "Submit" at bounding box center [508, 251] width 7 height 7
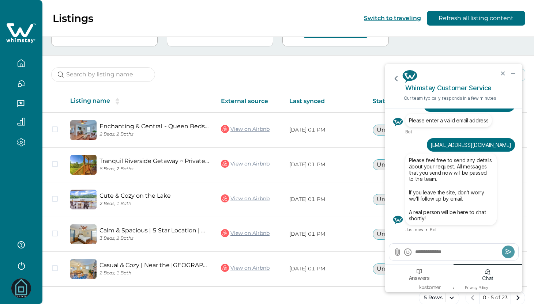
drag, startPoint x: 425, startPoint y: 169, endPoint x: 467, endPoint y: 173, distance: 41.8
click at [460, 171] on p "Please feel free to send any details about your request. All messages that you …" at bounding box center [451, 169] width 84 height 25
click at [513, 74] on icon "minimize chat widget" at bounding box center [513, 74] width 3 height 0
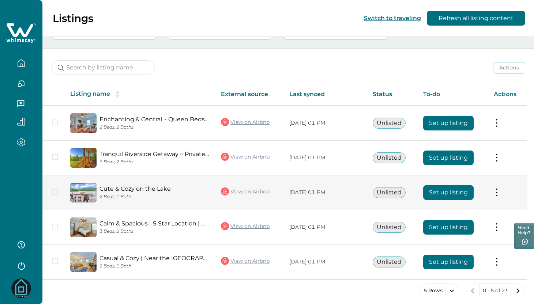
scroll to position [83, 0]
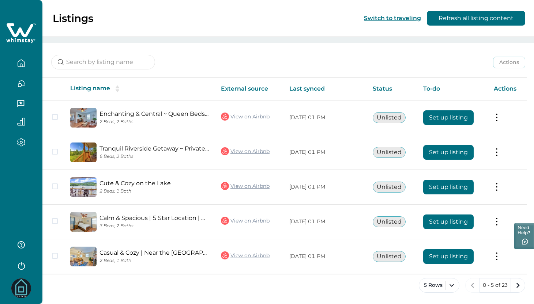
click at [24, 122] on icon "button" at bounding box center [21, 122] width 8 height 8
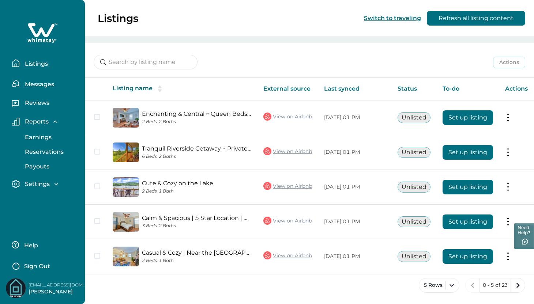
click at [40, 153] on p "Reservations" at bounding box center [43, 152] width 41 height 7
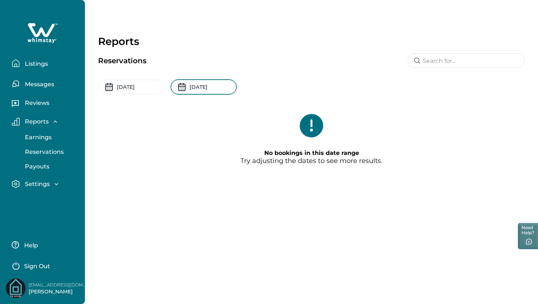
click at [196, 90] on input "10-07-2025" at bounding box center [203, 87] width 65 height 15
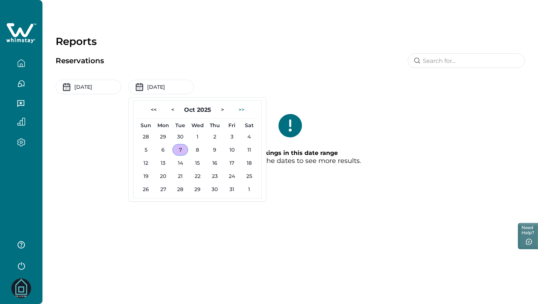
click at [242, 110] on button ">>" at bounding box center [242, 110] width 18 height 12
click at [172, 109] on button "<" at bounding box center [172, 110] width 15 height 12
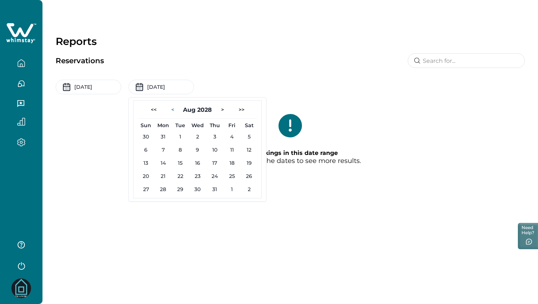
click at [172, 109] on button "<" at bounding box center [172, 110] width 15 height 12
click at [171, 109] on button "<" at bounding box center [168, 110] width 15 height 12
click at [171, 109] on button "<" at bounding box center [172, 110] width 15 height 12
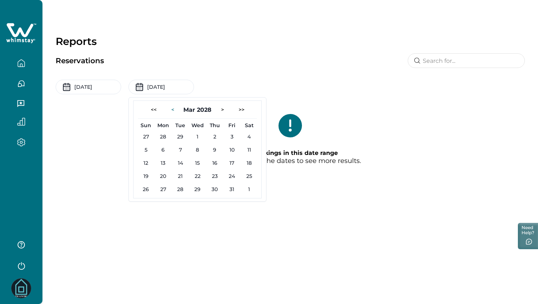
click at [171, 109] on button "<" at bounding box center [172, 110] width 15 height 12
click at [207, 109] on h2 "Jan 2028" at bounding box center [197, 109] width 29 height 7
click at [172, 109] on button "<" at bounding box center [172, 110] width 15 height 12
click at [173, 109] on button "<" at bounding box center [172, 110] width 15 height 12
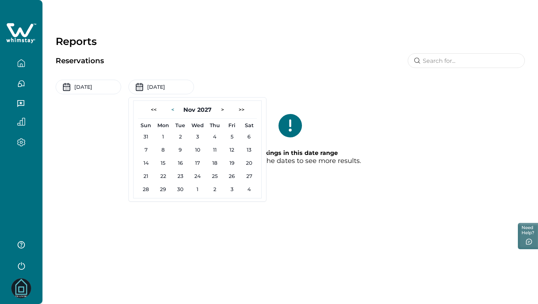
click at [173, 109] on button "<" at bounding box center [172, 110] width 15 height 12
click at [173, 109] on button "<" at bounding box center [168, 110] width 15 height 12
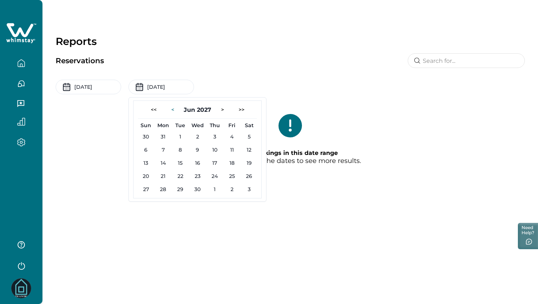
click at [173, 109] on button "<" at bounding box center [172, 110] width 15 height 12
click at [153, 110] on button "<<" at bounding box center [154, 110] width 18 height 12
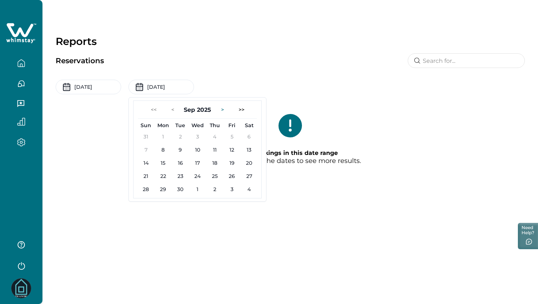
click at [223, 111] on button ">" at bounding box center [222, 110] width 15 height 12
click at [225, 110] on button ">" at bounding box center [222, 110] width 15 height 12
click at [202, 191] on button "31" at bounding box center [198, 190] width 16 height 12
type input "12-31-2025"
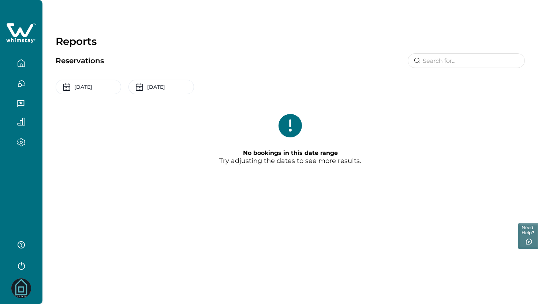
click at [202, 158] on div "No bookings in this date range Try adjusting the dates to see more results." at bounding box center [290, 142] width 469 height 75
click at [25, 64] on icon "button" at bounding box center [21, 63] width 7 height 7
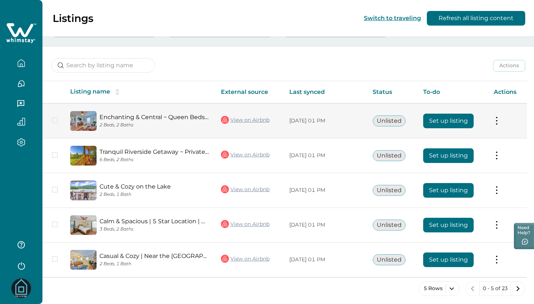
scroll to position [83, 0]
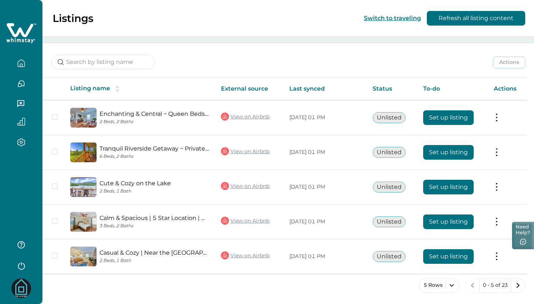
click at [522, 230] on button "Need Help?" at bounding box center [523, 235] width 22 height 27
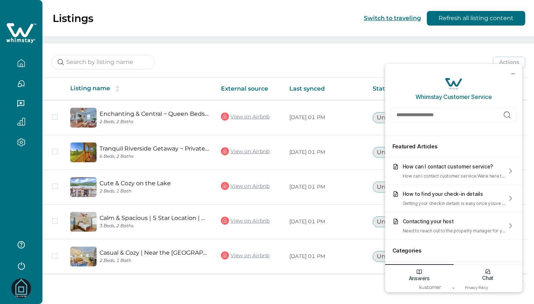
click at [489, 270] on icon "Chat icon" at bounding box center [488, 272] width 5 height 5
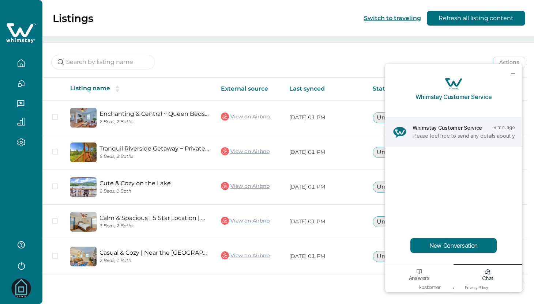
click at [455, 132] on div "Whimstay Customer Service 8 min. ago" at bounding box center [464, 129] width 102 height 8
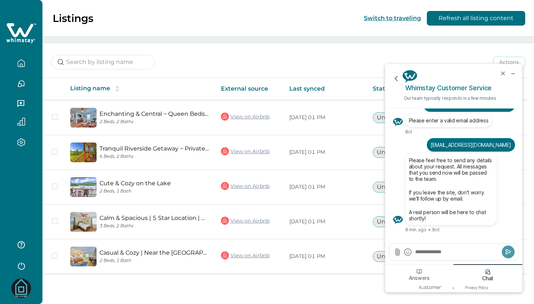
click at [507, 186] on div "Please feel free to send any details about your request. All messages that you …" at bounding box center [454, 190] width 123 height 72
click at [452, 255] on textarea "Send a message" at bounding box center [458, 251] width 86 height 7
type textarea "**********"
